Goal: Information Seeking & Learning: Compare options

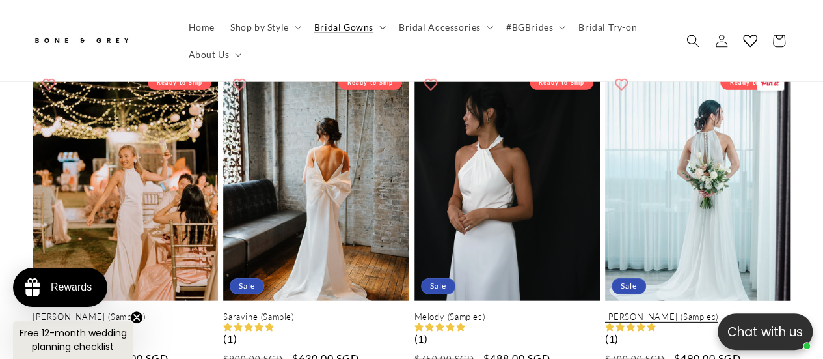
scroll to position [0, 271]
click at [702, 311] on link "Elise (Samples)" at bounding box center [697, 316] width 185 height 11
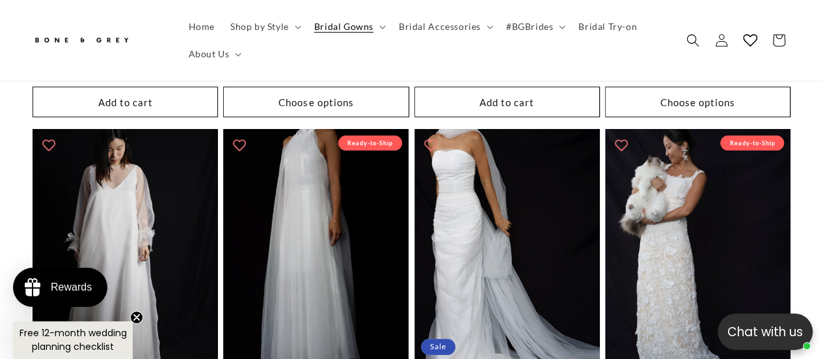
scroll to position [2656, 0]
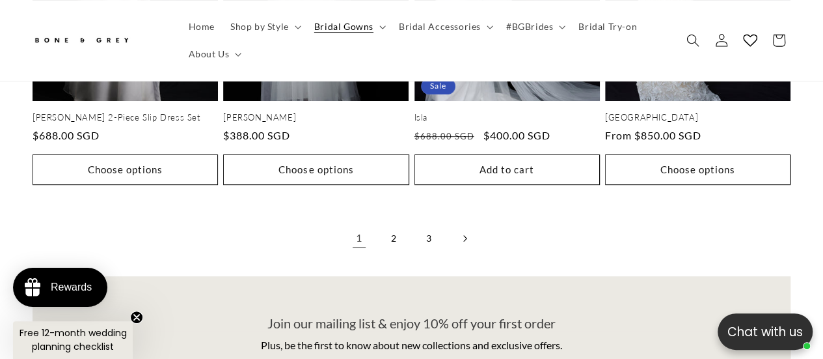
click at [464, 224] on link "Next page" at bounding box center [464, 238] width 29 height 29
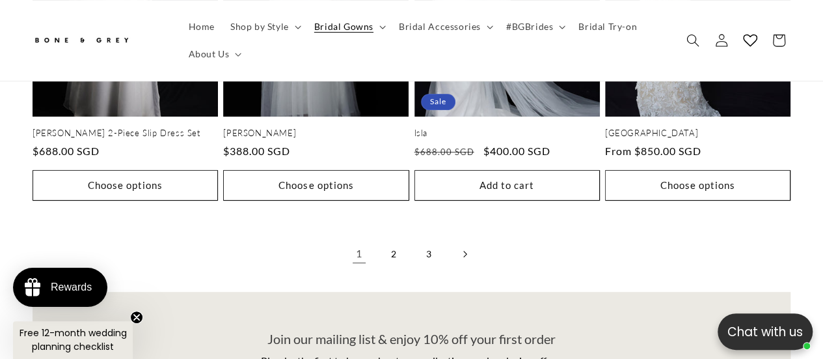
scroll to position [0, 271]
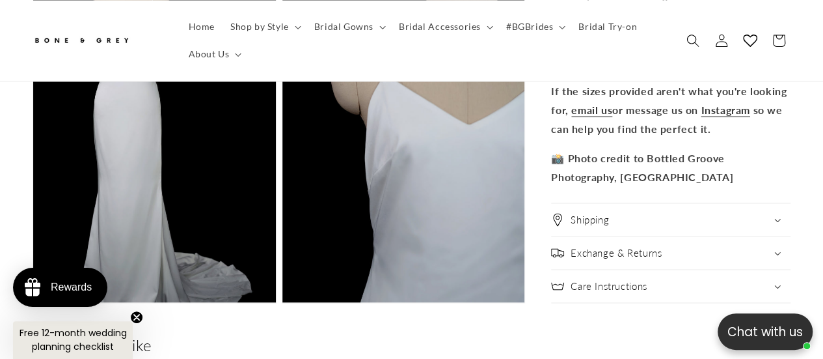
scroll to position [3580, 0]
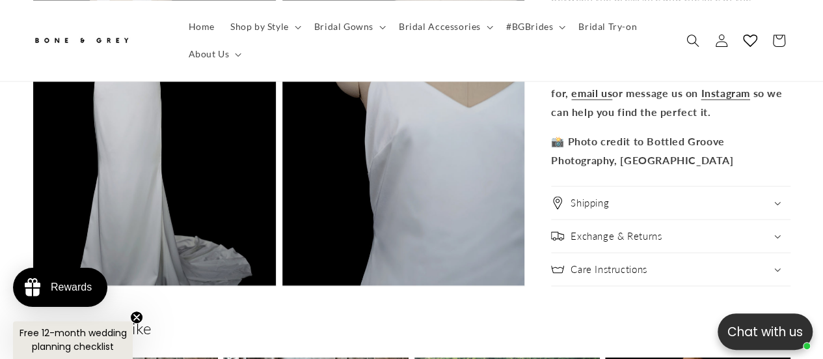
click at [774, 196] on div "Shipping" at bounding box center [671, 202] width 240 height 13
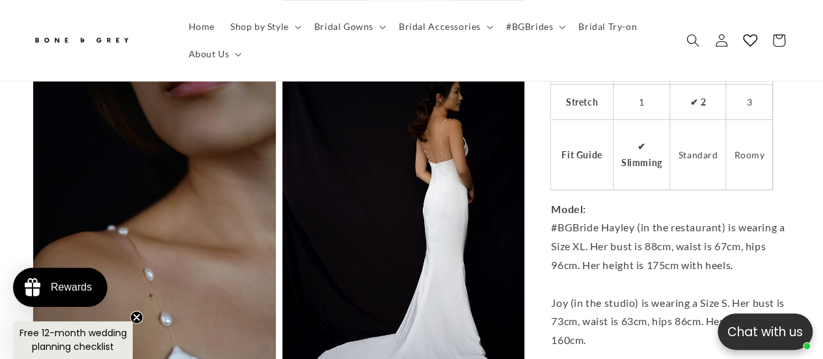
scroll to position [2603, 0]
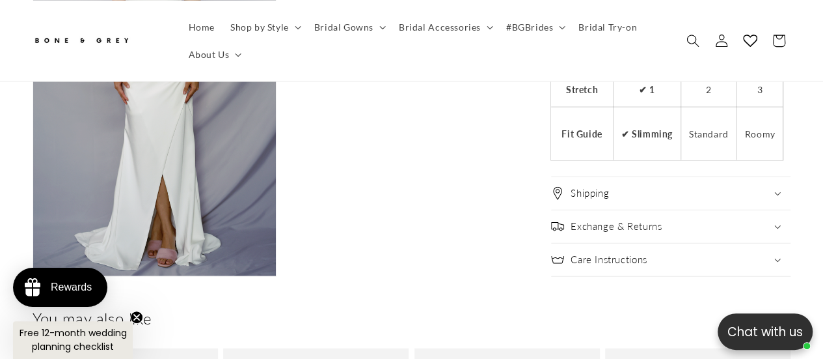
scroll to position [0, 541]
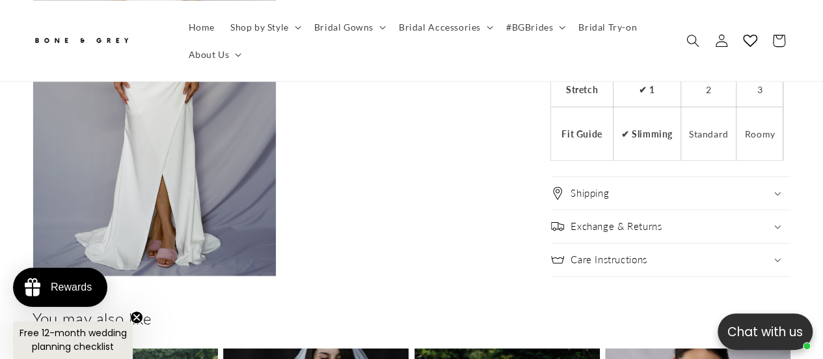
click at [765, 187] on div "Shipping" at bounding box center [671, 193] width 240 height 13
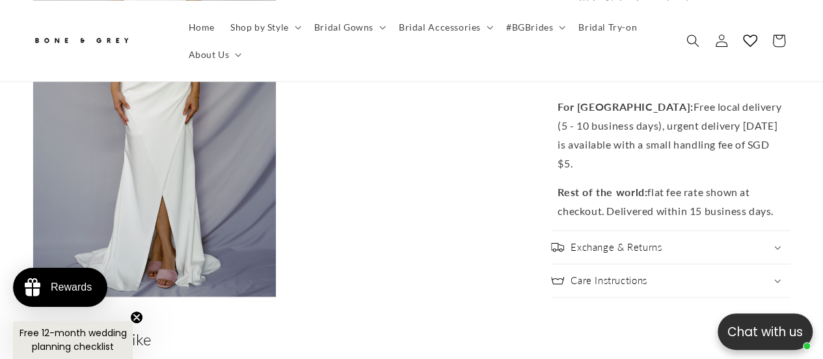
scroll to position [0, 271]
click at [777, 241] on div "Exchange & Returns" at bounding box center [671, 247] width 240 height 13
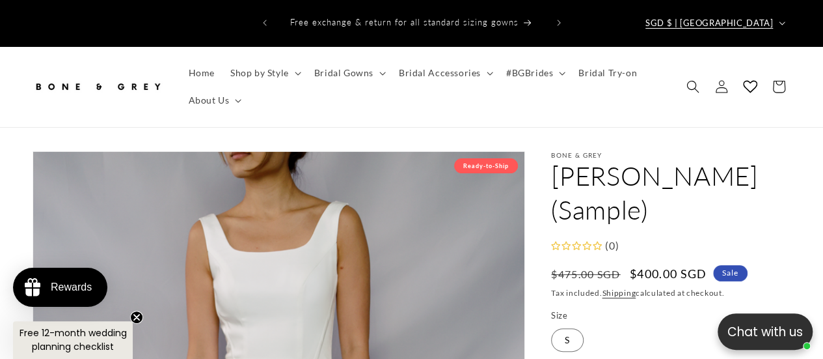
click at [784, 21] on icon "button" at bounding box center [782, 23] width 7 height 4
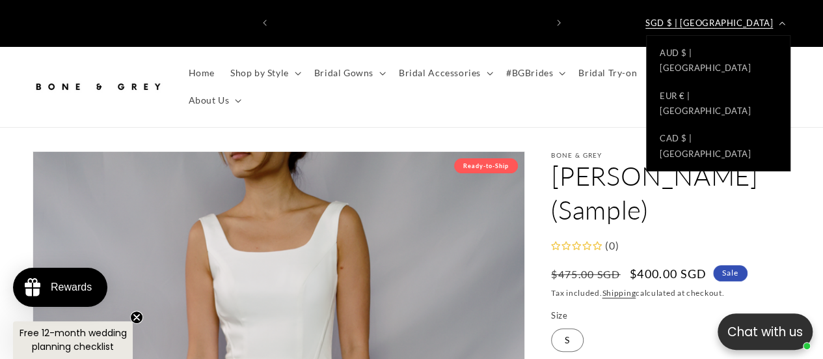
scroll to position [0, 541]
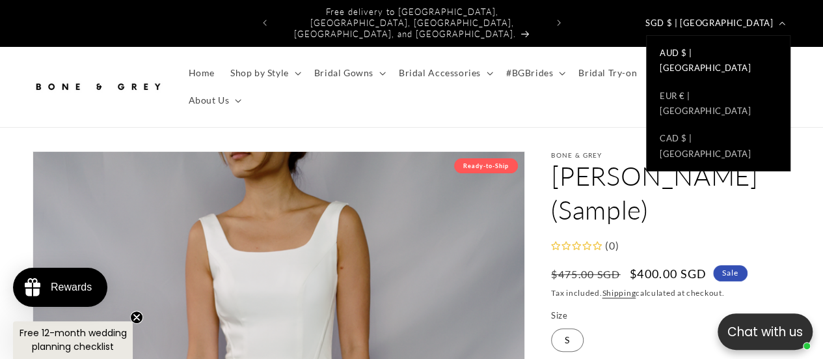
click at [735, 44] on link "AUD $ | Australia" at bounding box center [718, 60] width 143 height 43
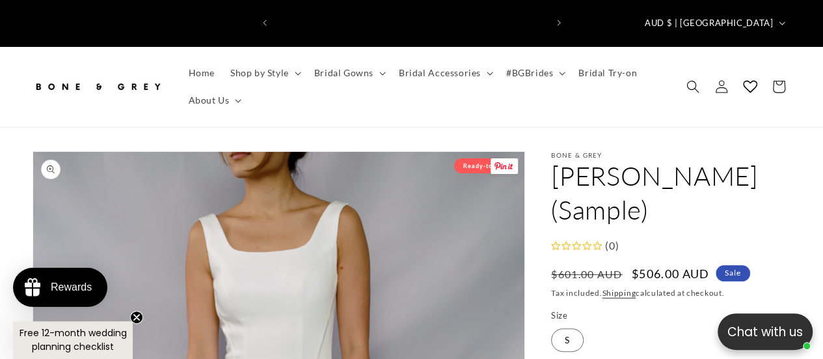
scroll to position [0, 541]
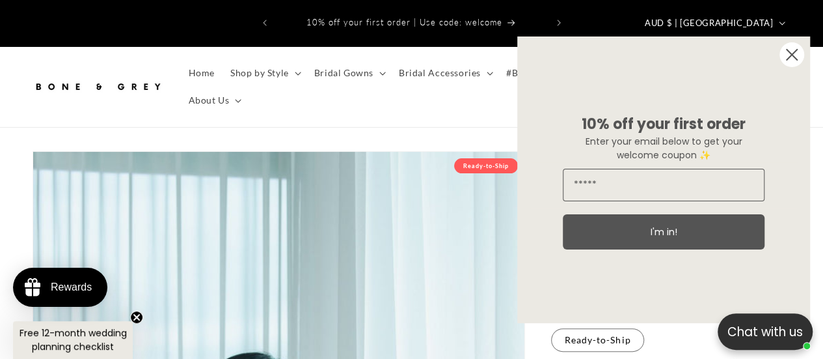
click at [792, 51] on circle "Close dialog" at bounding box center [792, 54] width 25 height 25
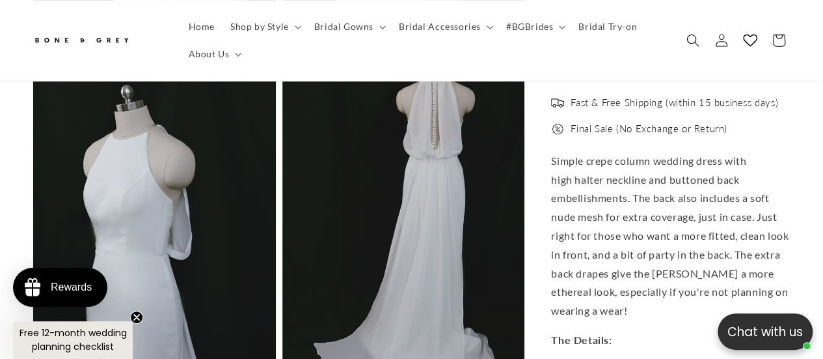
scroll to position [2799, 0]
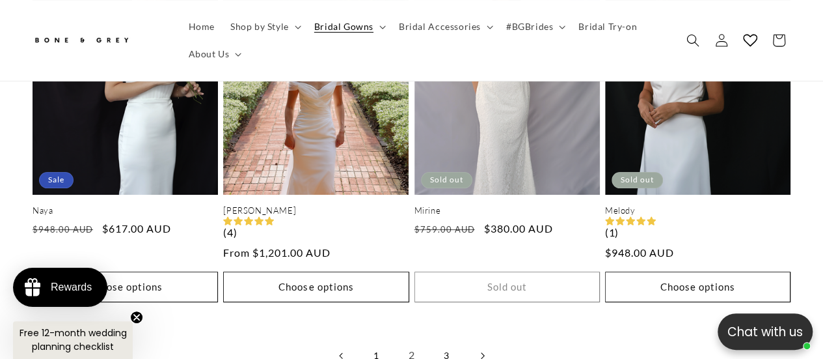
click at [483, 341] on link "Next page" at bounding box center [482, 355] width 29 height 29
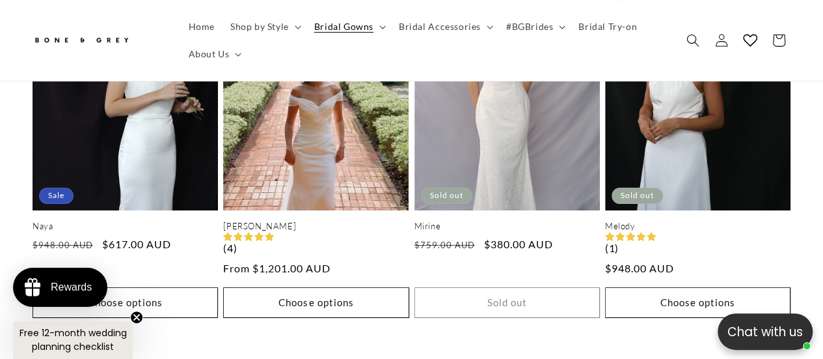
scroll to position [0, 541]
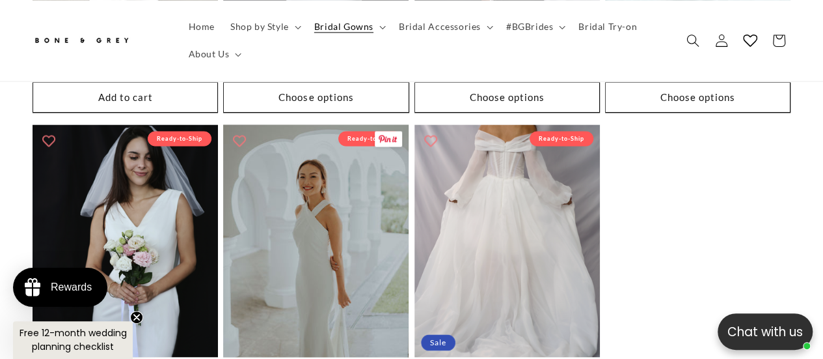
scroll to position [976, 0]
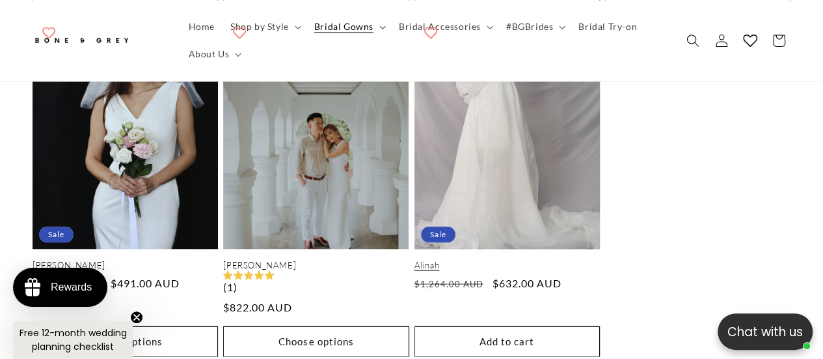
scroll to position [1103, 0]
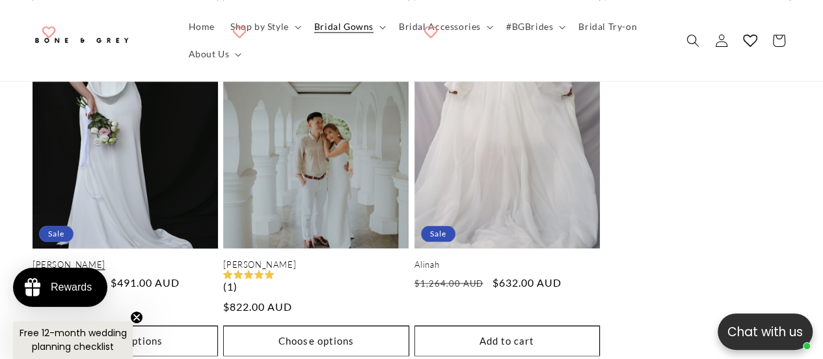
click at [124, 258] on link "[PERSON_NAME]" at bounding box center [125, 263] width 185 height 11
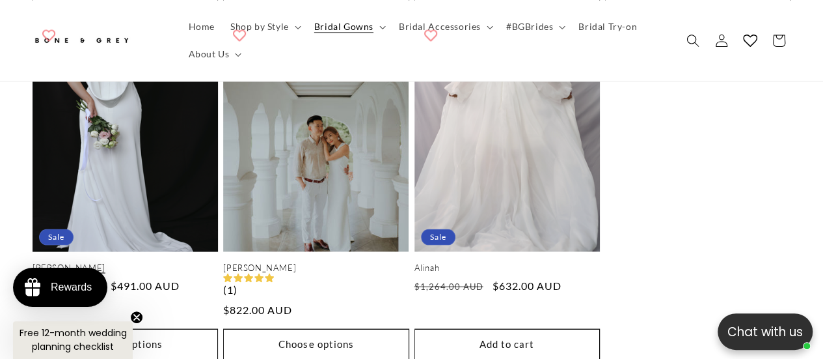
scroll to position [0, 271]
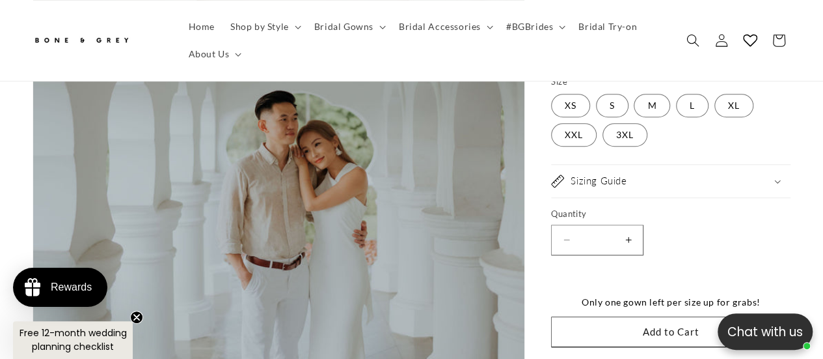
scroll to position [325, 0]
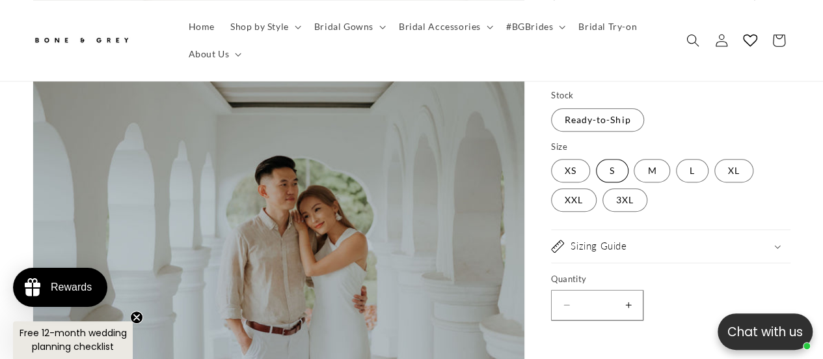
click at [614, 159] on label "S Variant sold out or unavailable" at bounding box center [612, 170] width 33 height 23
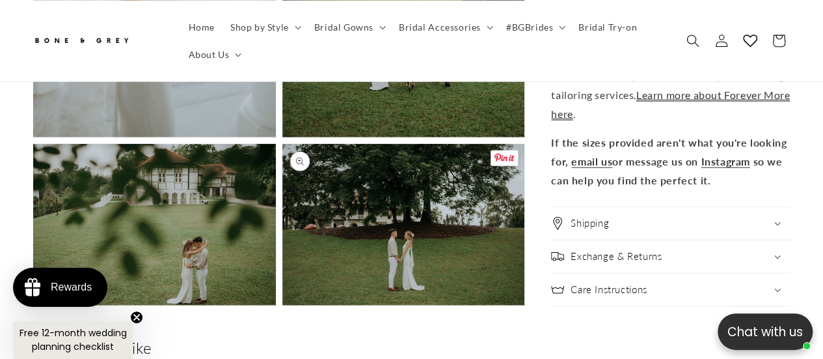
scroll to position [1497, 0]
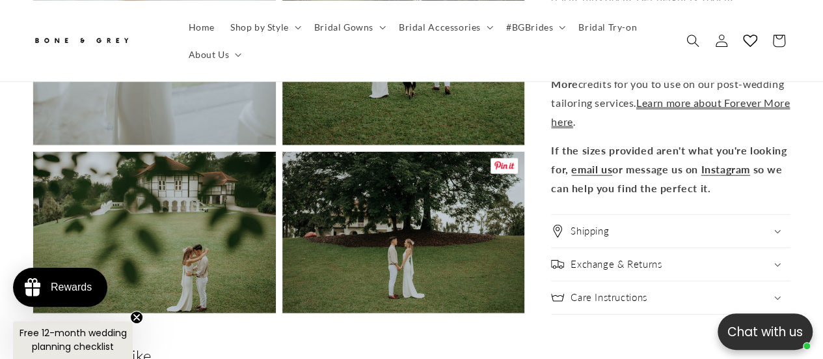
click at [282, 313] on button "Open media 7 in modal" at bounding box center [282, 313] width 0 height 0
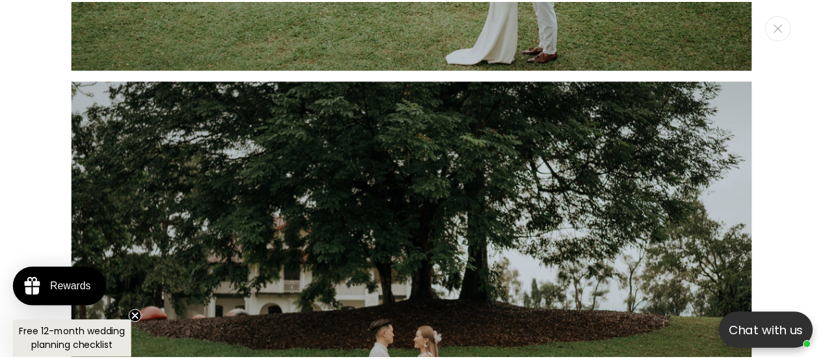
scroll to position [5621, 0]
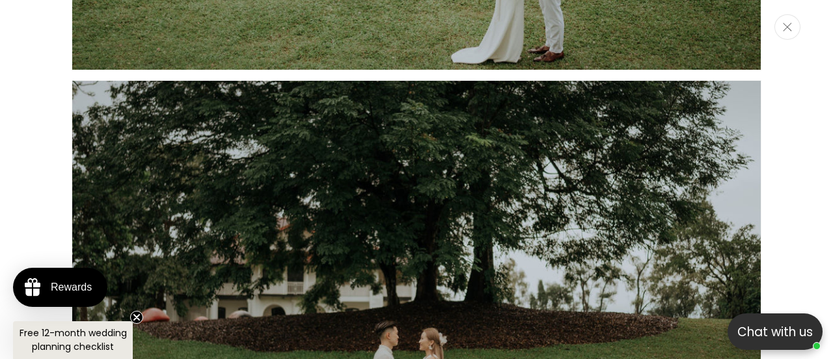
click at [790, 32] on button "Close" at bounding box center [788, 26] width 26 height 25
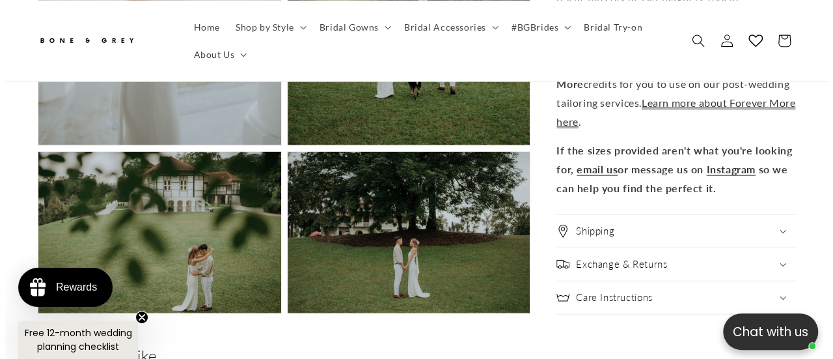
scroll to position [5540, 0]
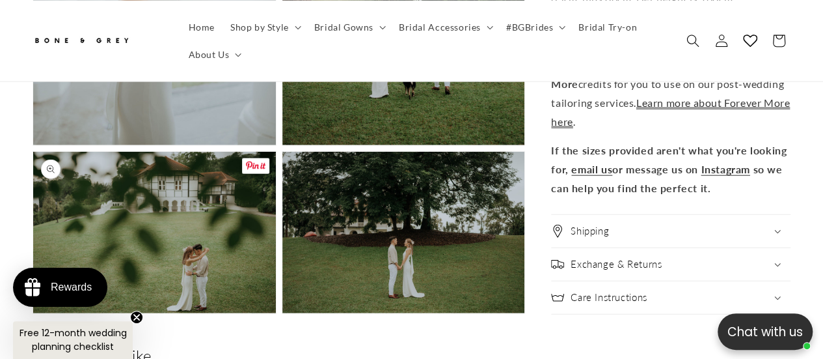
click at [33, 313] on button "Open media 6 in modal" at bounding box center [33, 313] width 0 height 0
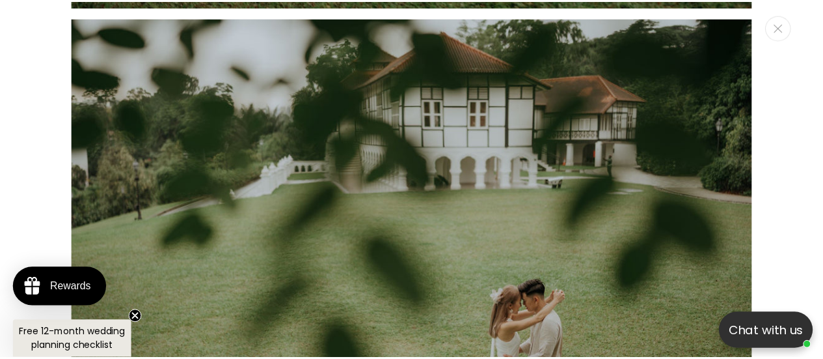
scroll to position [5288, 0]
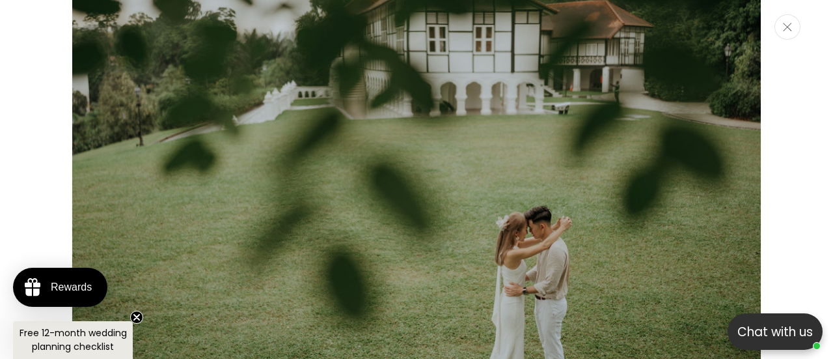
click at [790, 26] on icon "Close" at bounding box center [787, 27] width 9 height 8
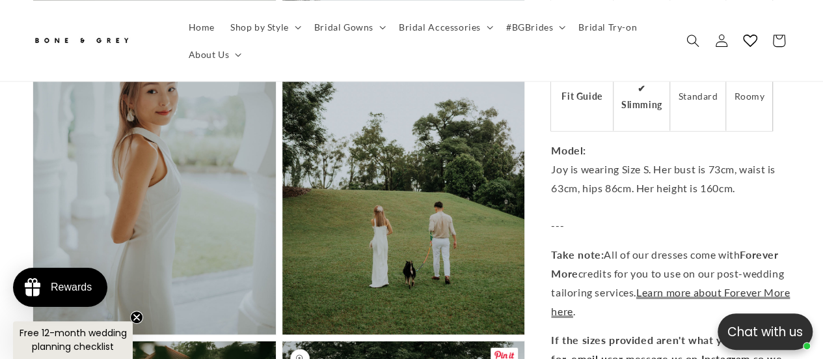
scroll to position [1302, 0]
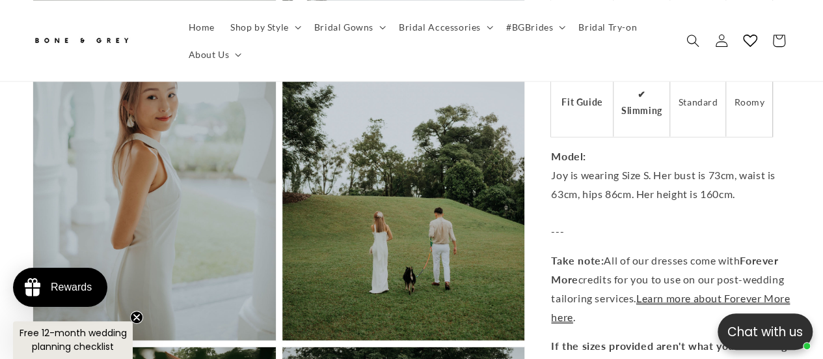
click at [282, 340] on button "Open media 5 in modal" at bounding box center [282, 340] width 0 height 0
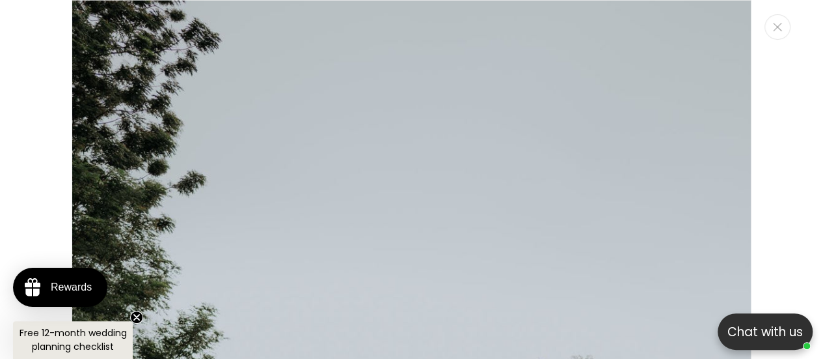
scroll to position [4069, 0]
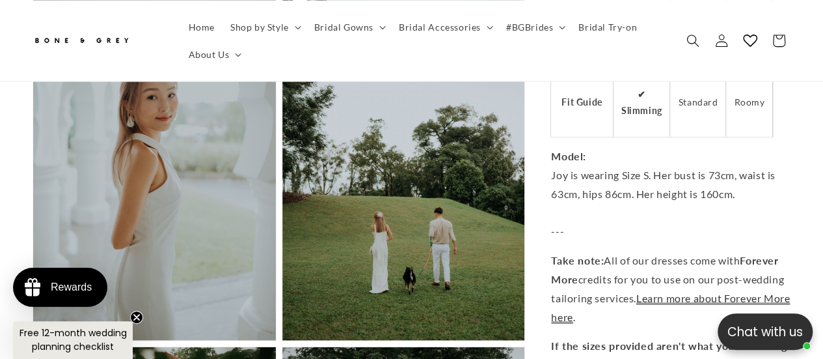
click at [282, 340] on button "Open media 5 in modal" at bounding box center [282, 340] width 0 height 0
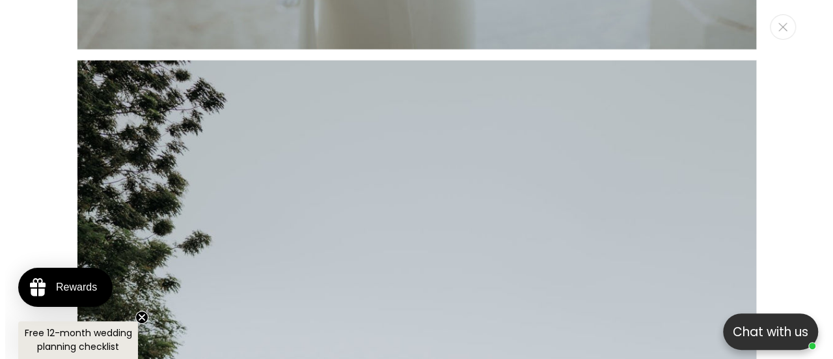
scroll to position [0, 0]
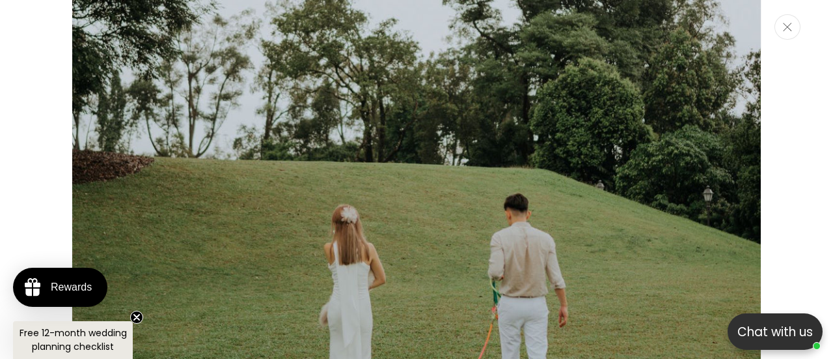
click at [795, 31] on button "Close" at bounding box center [788, 26] width 26 height 25
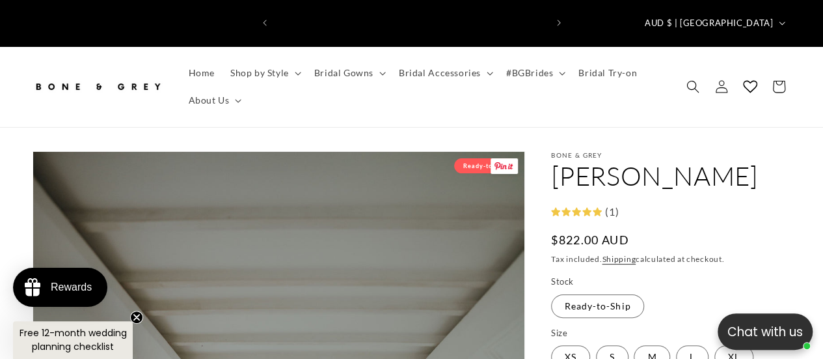
scroll to position [0, 541]
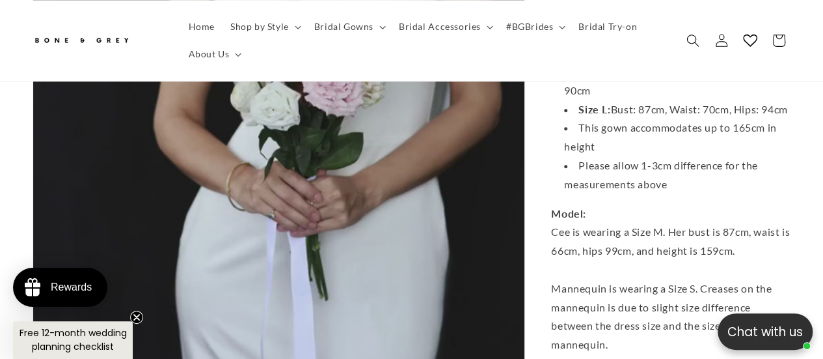
scroll to position [3059, 0]
